Goal: Check status: Check status

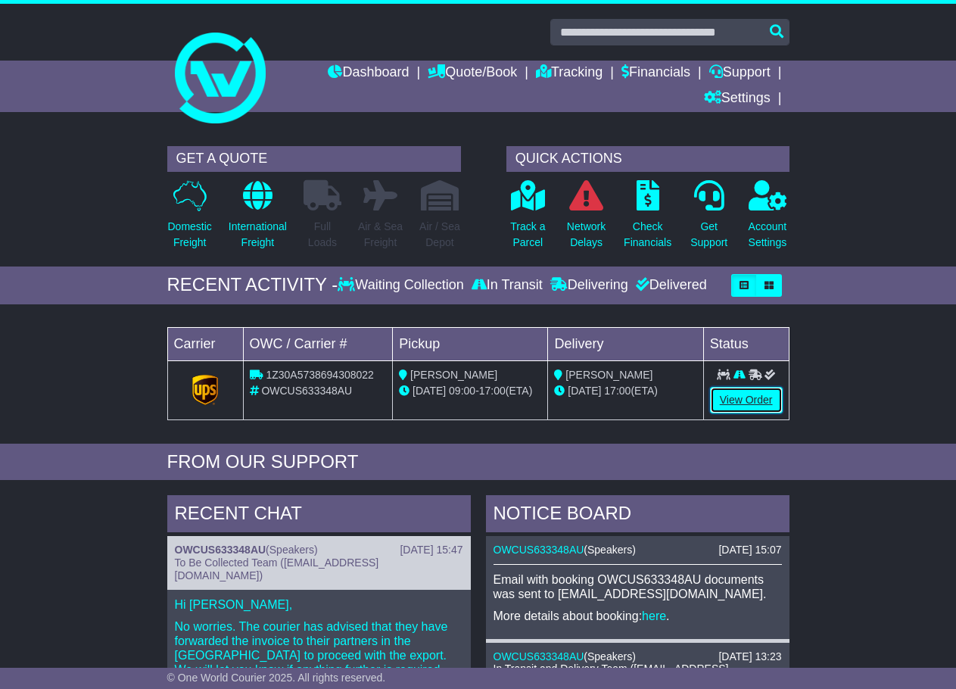
drag, startPoint x: 739, startPoint y: 399, endPoint x: 734, endPoint y: 406, distance: 8.2
click at [739, 399] on link "View Order" at bounding box center [746, 400] width 73 height 27
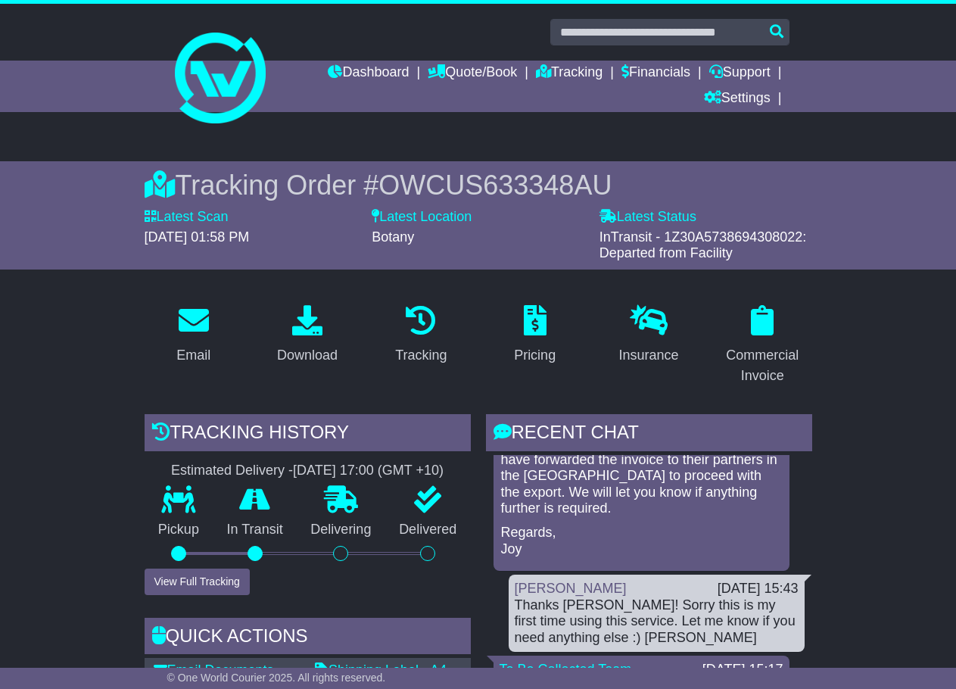
scroll to position [76, 0]
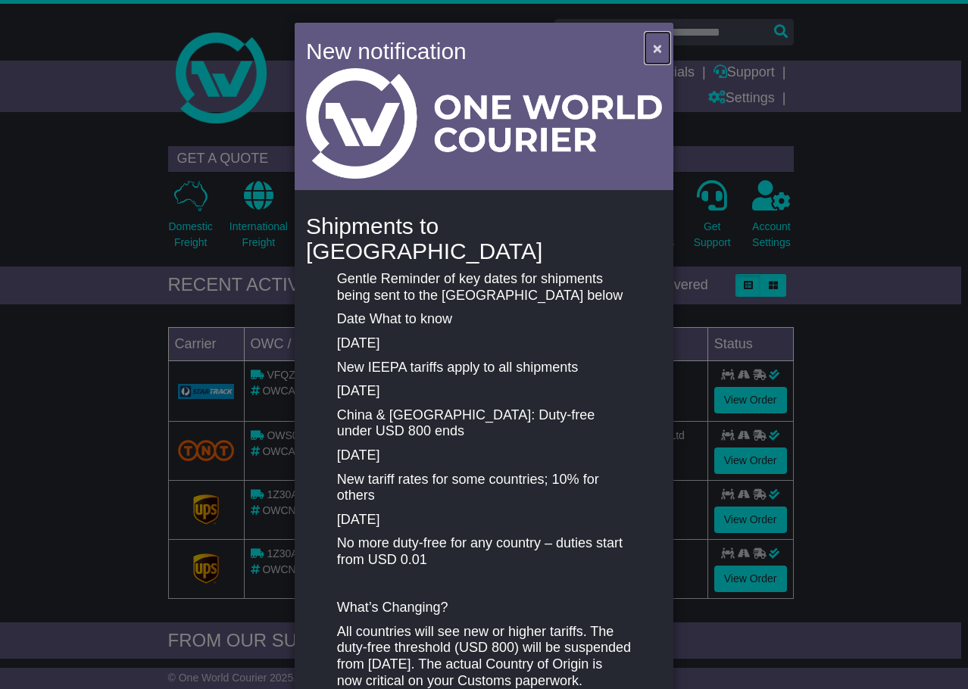
click at [656, 46] on span "×" at bounding box center [657, 47] width 9 height 17
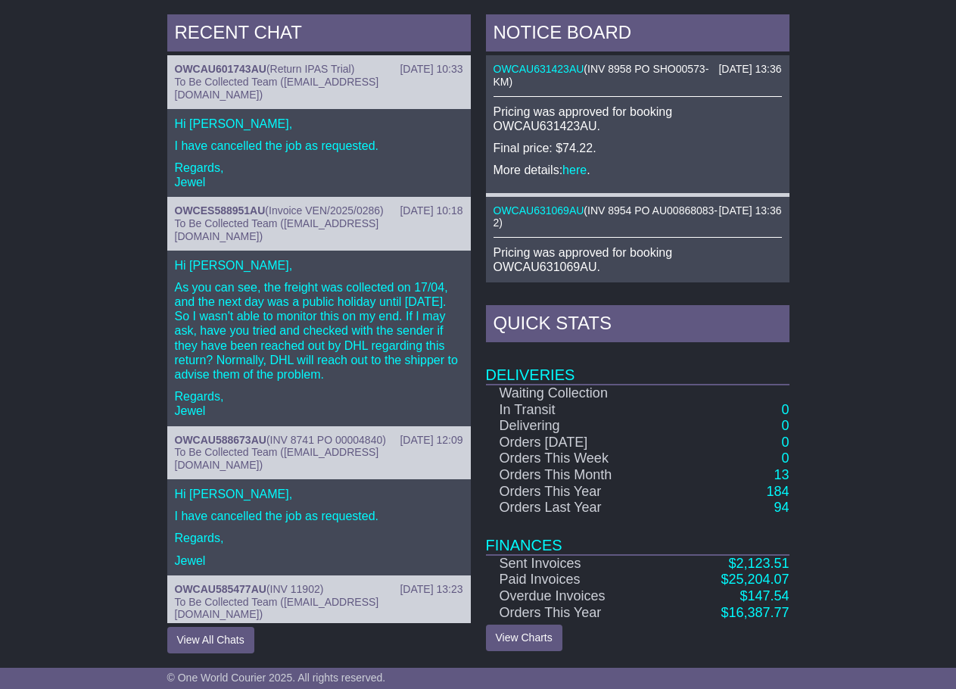
scroll to position [662, 0]
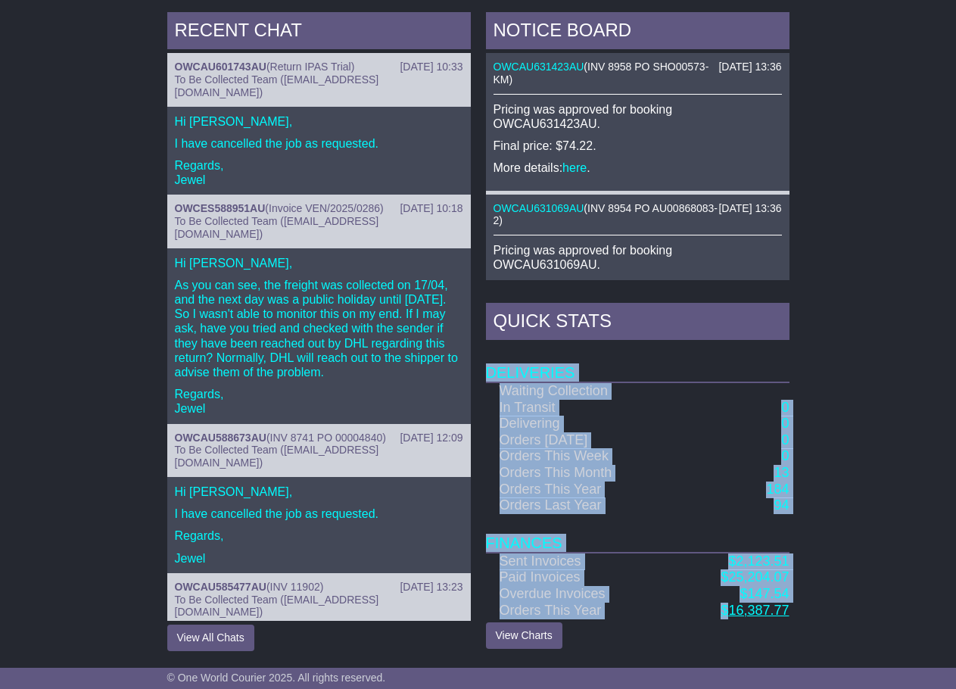
drag, startPoint x: 829, startPoint y: 609, endPoint x: 732, endPoint y: 617, distance: 97.3
click at [732, 617] on div "RECENT CHAT 23 May 2025 10:33 OWCAU601743AU ( Return IPAS Trial ) To Be Collect…" at bounding box center [478, 332] width 956 height 654
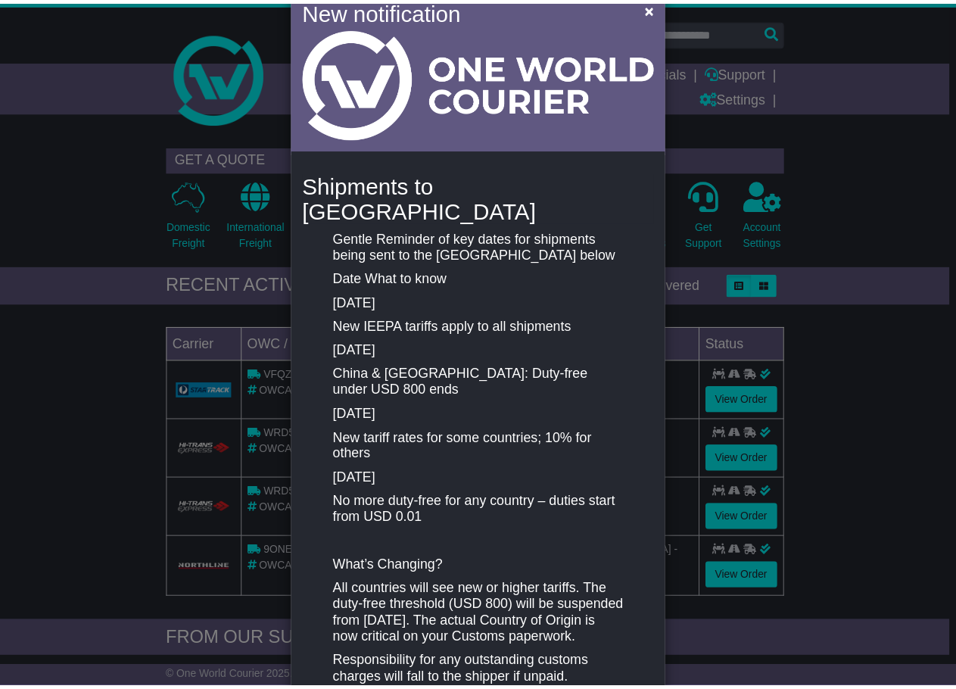
scroll to position [151, 0]
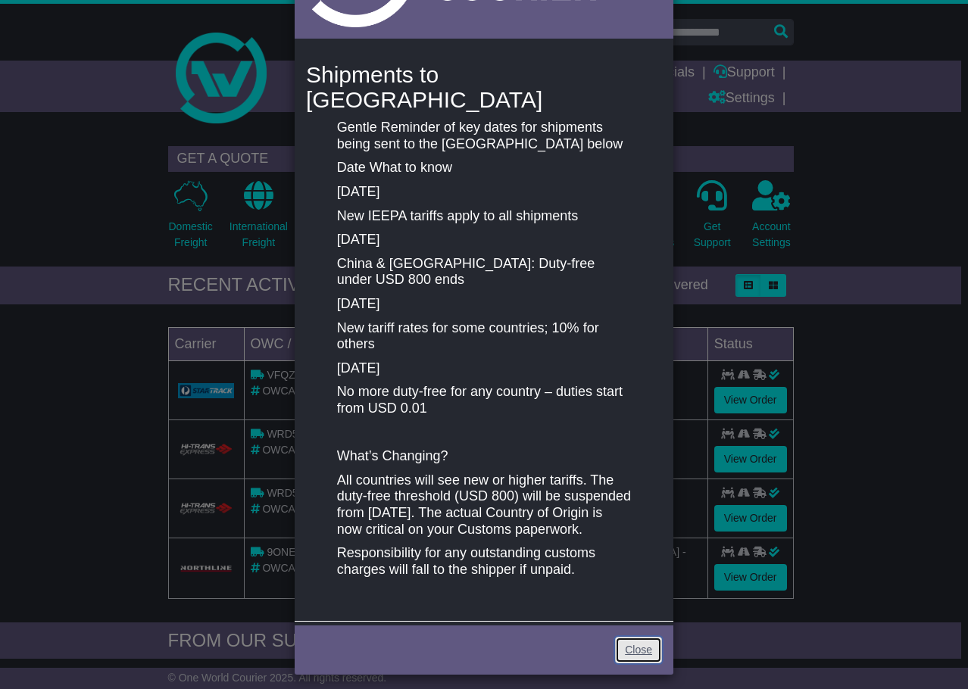
click at [634, 650] on link "Close" at bounding box center [638, 650] width 47 height 27
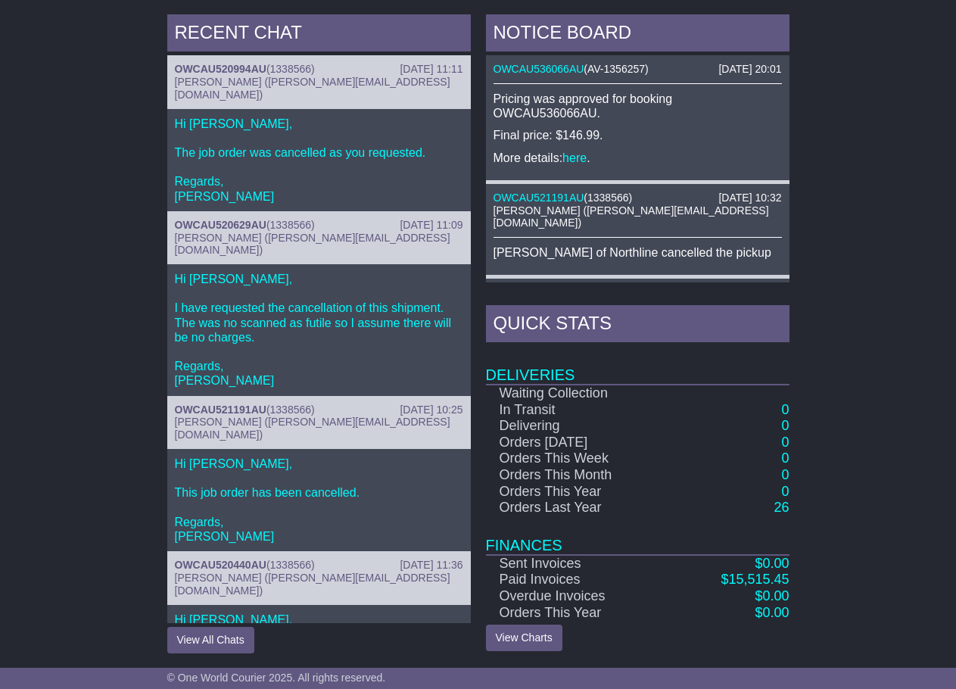
scroll to position [662, 0]
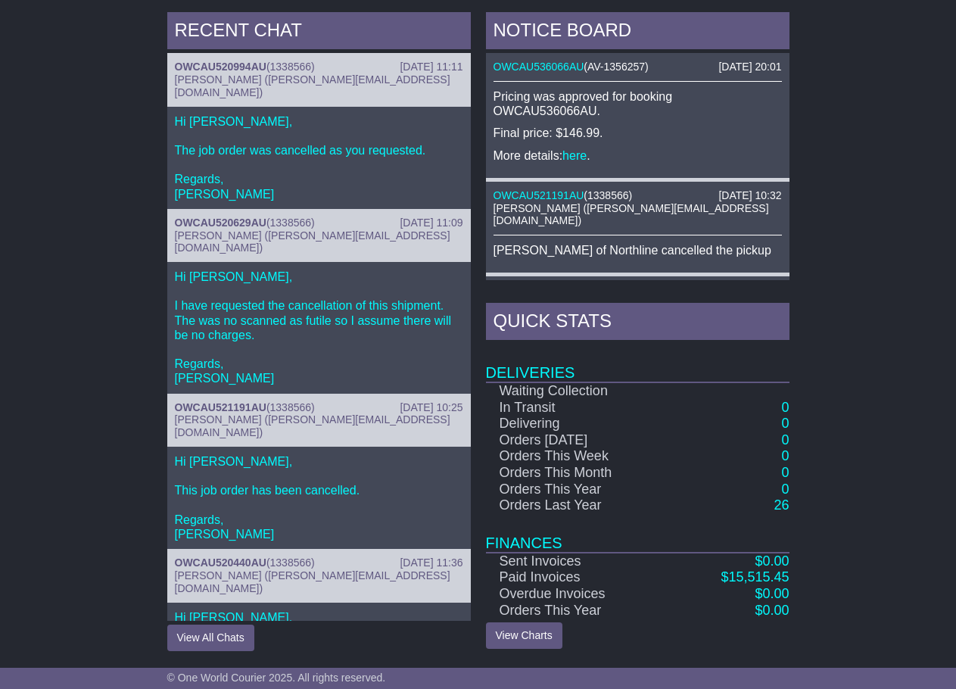
drag, startPoint x: 759, startPoint y: 519, endPoint x: 779, endPoint y: 520, distance: 19.7
click at [762, 520] on td "Finances" at bounding box center [638, 533] width 304 height 39
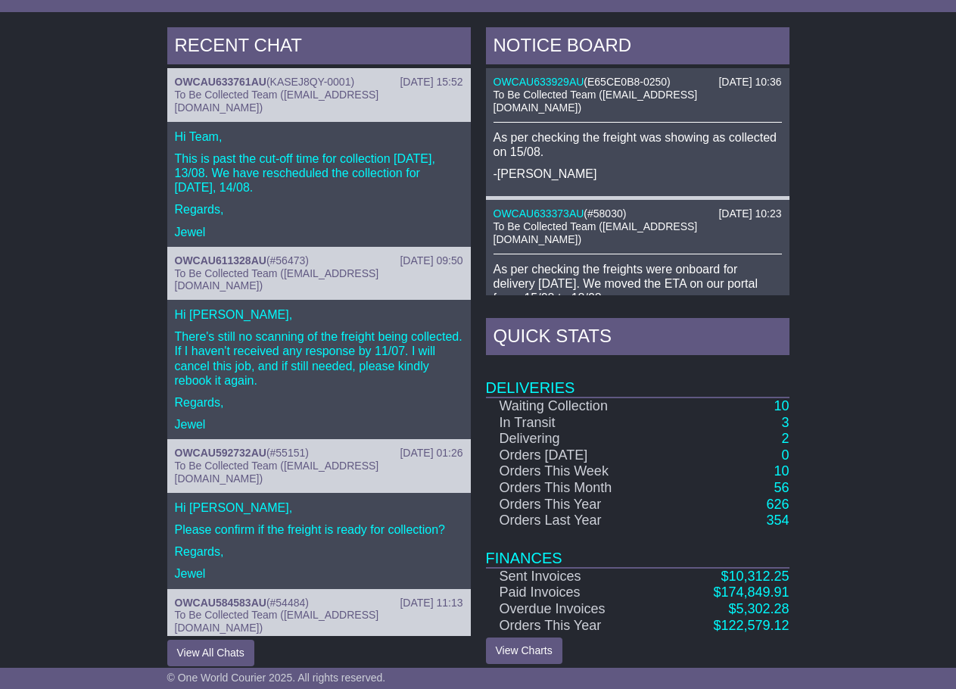
scroll to position [660, 0]
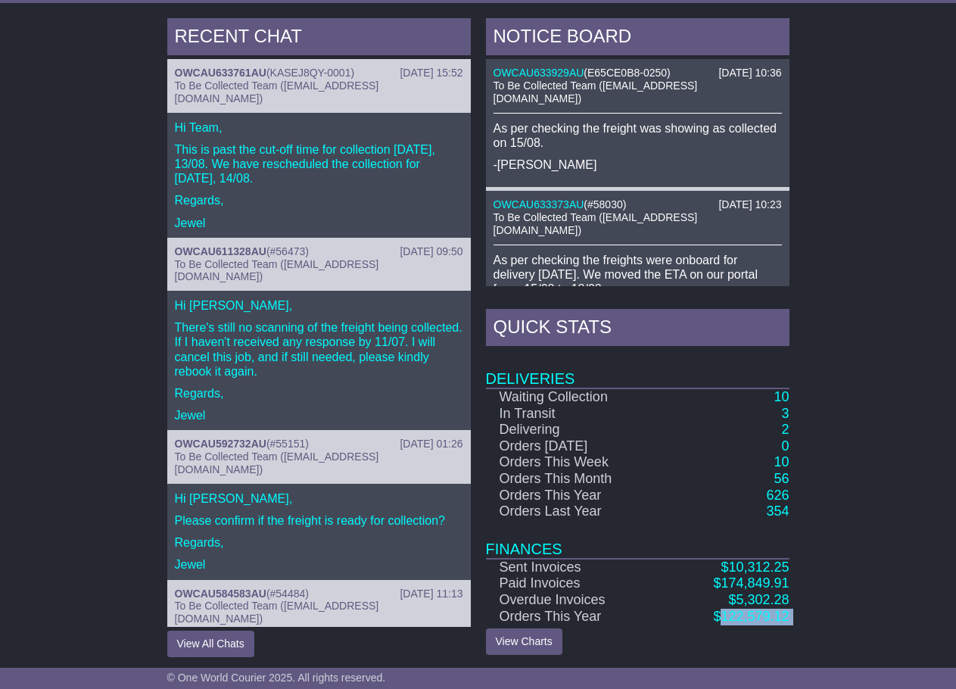
drag, startPoint x: 795, startPoint y: 616, endPoint x: 722, endPoint y: 619, distance: 72.8
click at [722, 619] on div "RECENT CHAT [DATE] 15:52 OWCAU633761AU ( KASEJ8QY-0001 ) To Be Collected Team (…" at bounding box center [478, 338] width 956 height 654
copy div "729,233.48 Lore Ipsumd Sitame Conse Adipis Elits Doeiu Tempo INCIDI UTLA × 82 E…"
click at [122, 526] on div "RECENT CHAT [DATE] 15:52 OWCAU633761AU ( KASEJ8QY-0001 ) To Be Collected Team (…" at bounding box center [478, 338] width 956 height 654
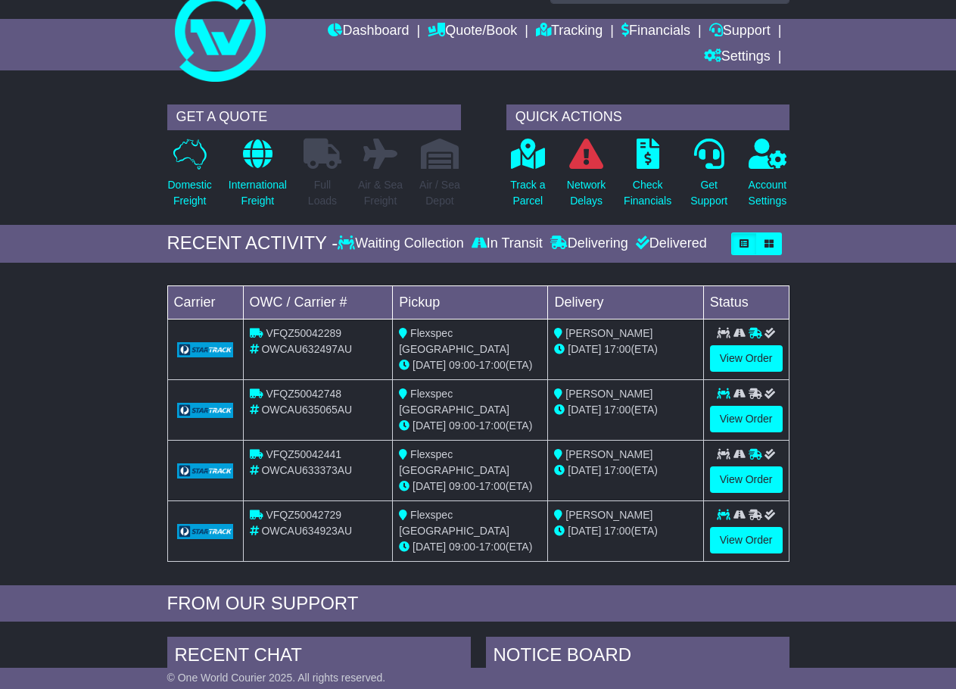
scroll to position [0, 0]
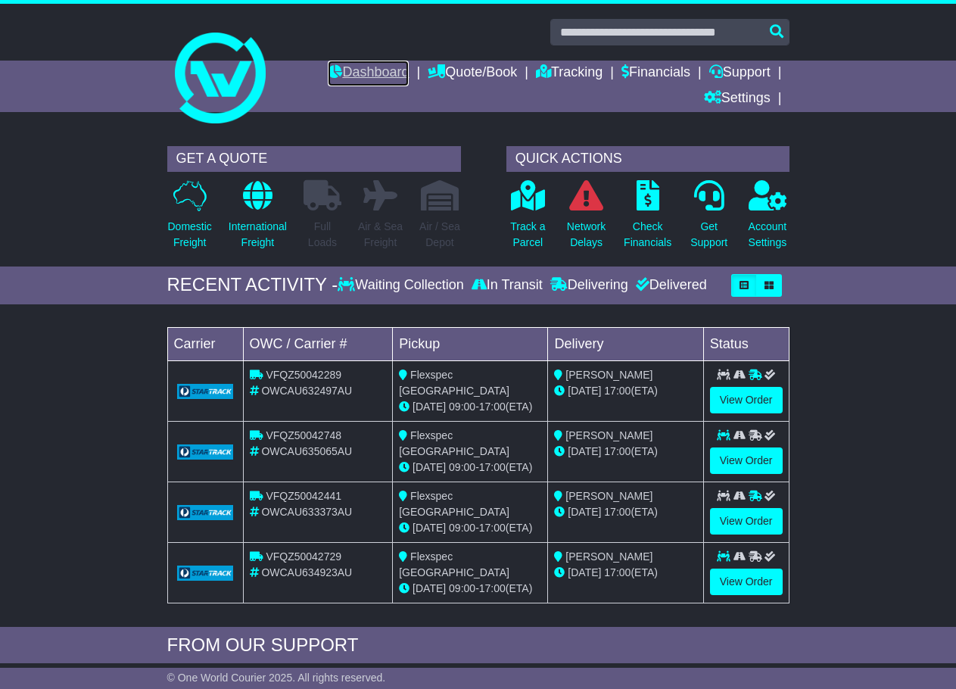
click at [370, 79] on link "Dashboard" at bounding box center [368, 74] width 81 height 26
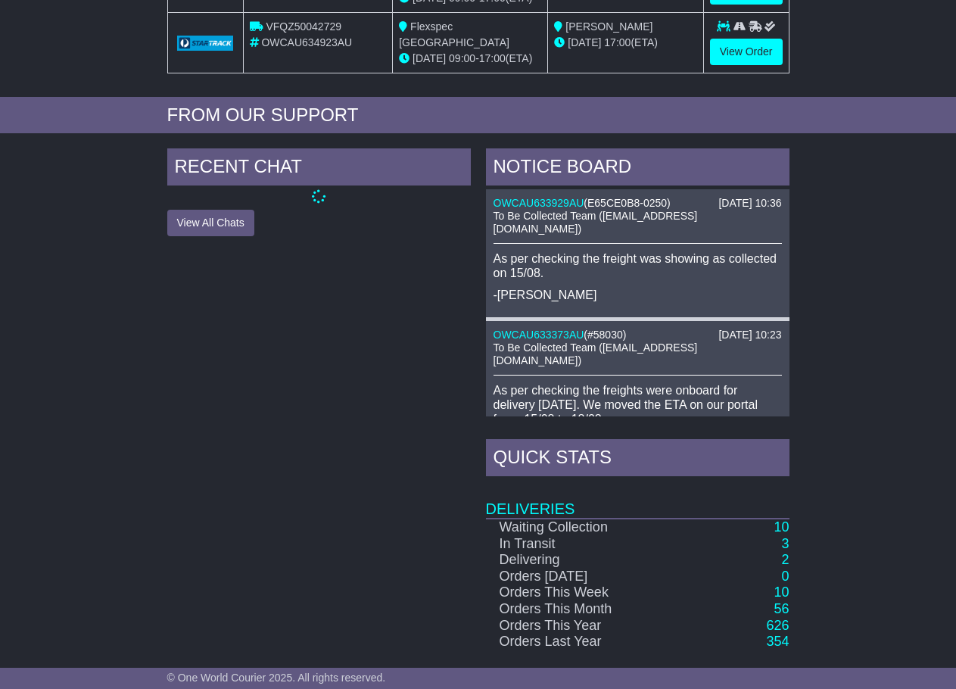
scroll to position [658, 0]
